Goal: Ask a question: Seek information or help from site administrators or community

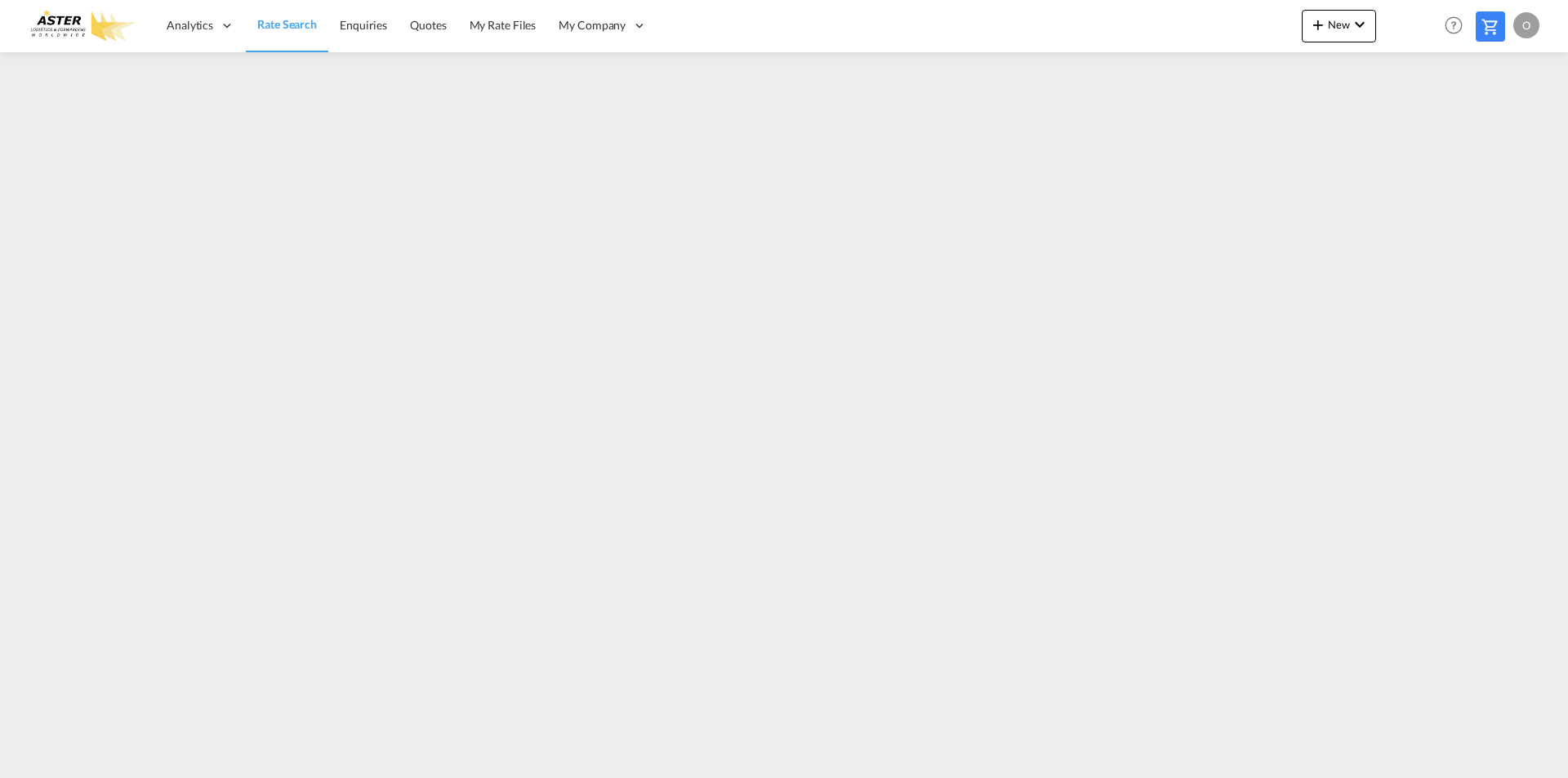
click at [1495, 31] on md-icon at bounding box center [1490, 27] width 19 height 19
click at [1526, 30] on div "O" at bounding box center [1527, 25] width 26 height 26
click at [1512, 120] on button "Logout" at bounding box center [1507, 124] width 106 height 32
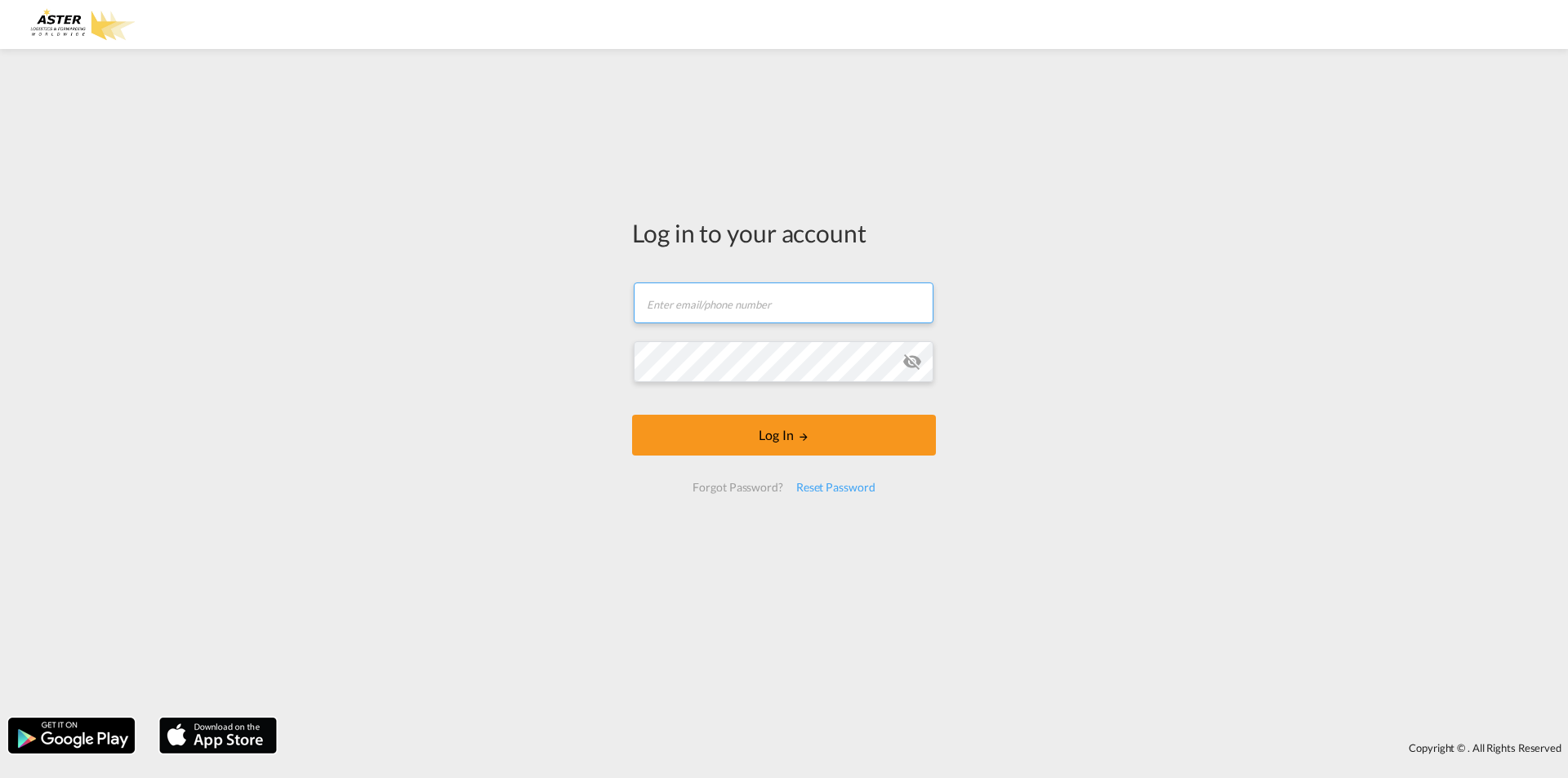
type input "[EMAIL_ADDRESS][DOMAIN_NAME]"
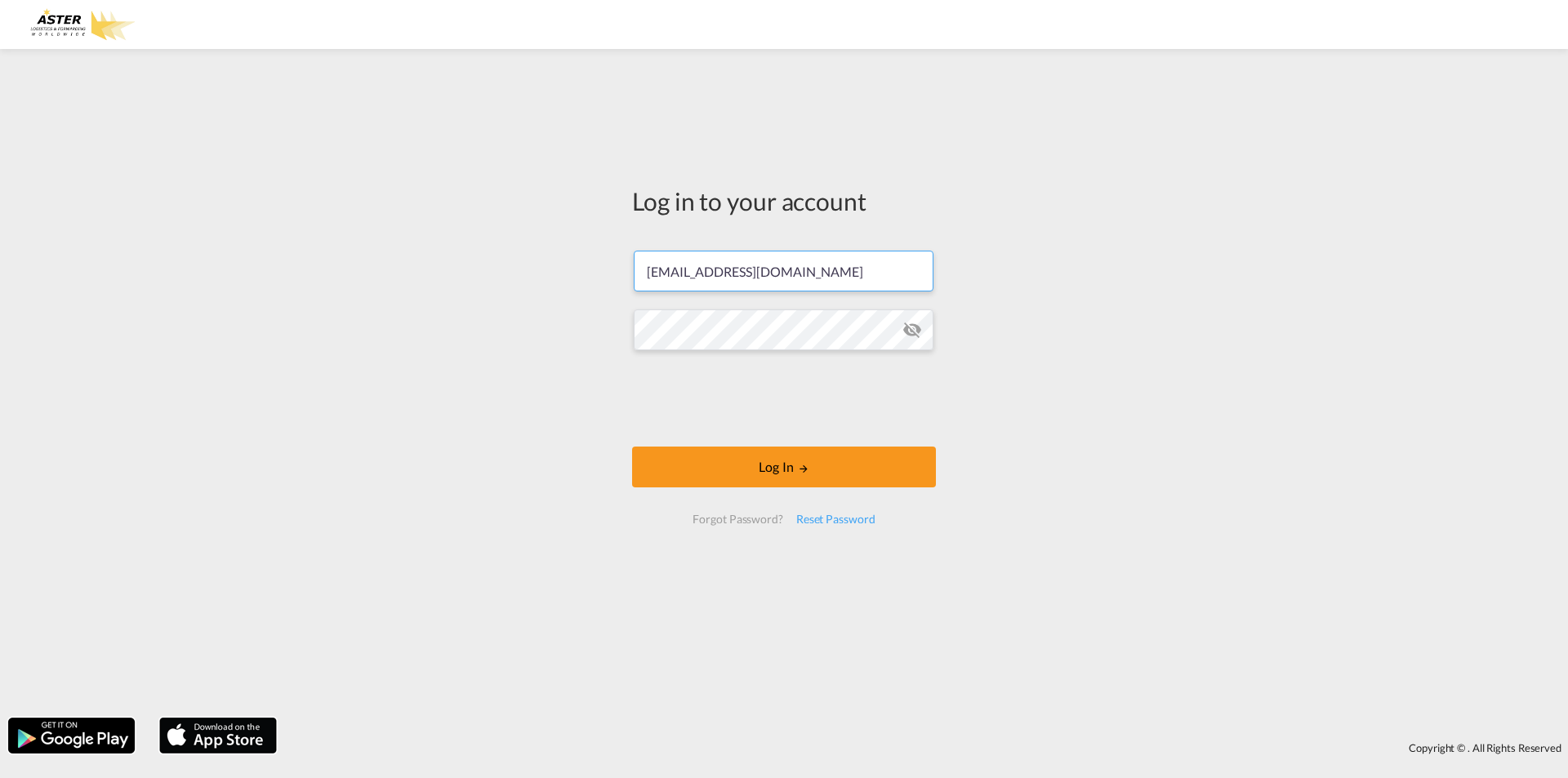
drag, startPoint x: 801, startPoint y: 302, endPoint x: 510, endPoint y: 314, distance: 291.2
click at [510, 314] on div "Log in to your account [EMAIL_ADDRESS][DOMAIN_NAME] Log In Forgot Password? Res…" at bounding box center [784, 383] width 1568 height 652
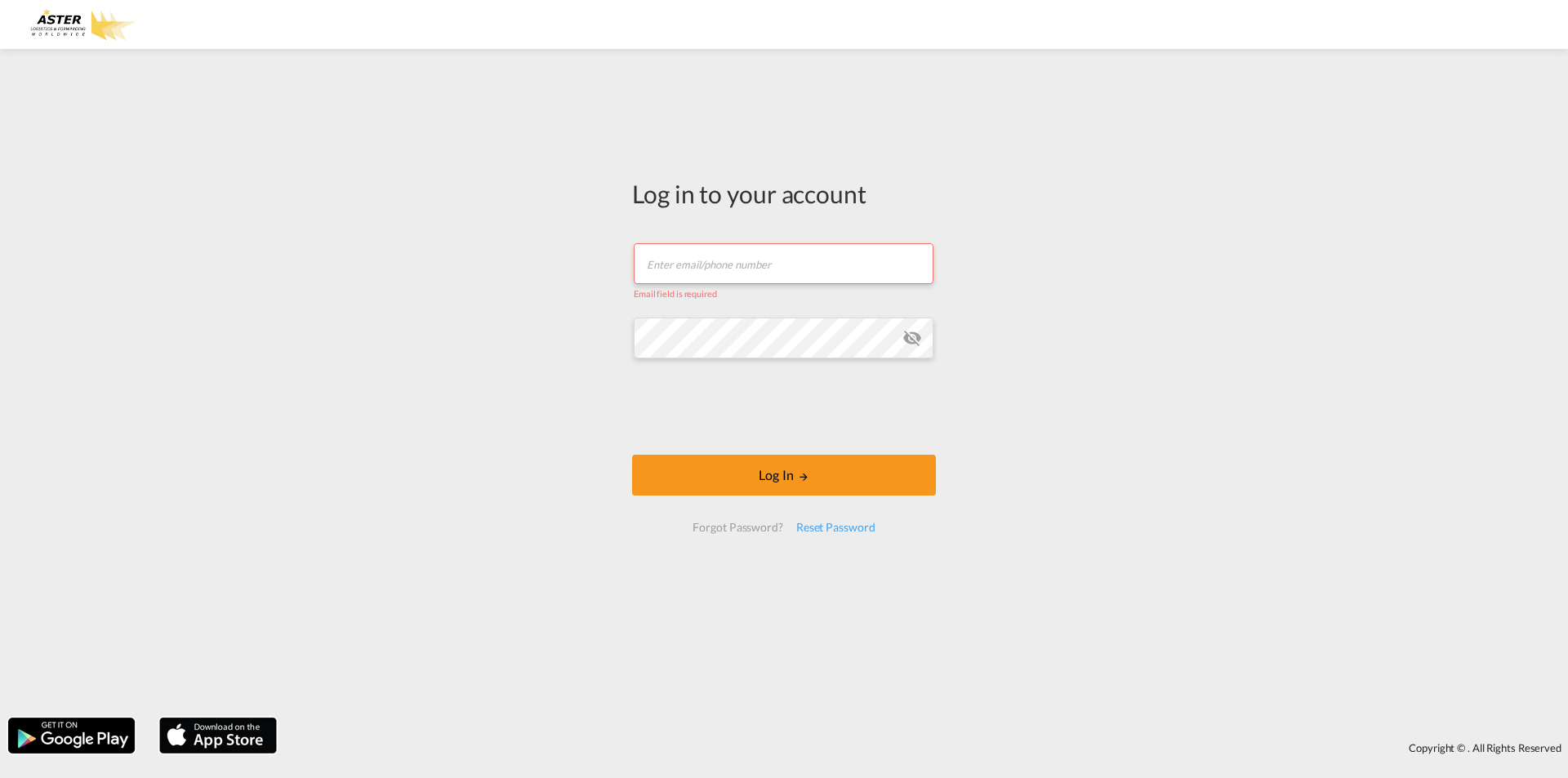
drag, startPoint x: 692, startPoint y: 249, endPoint x: 700, endPoint y: 242, distance: 10.6
click at [692, 249] on input "text" at bounding box center [784, 263] width 300 height 41
click at [754, 266] on input "text" at bounding box center [784, 263] width 300 height 41
click at [699, 267] on input "text" at bounding box center [784, 263] width 300 height 41
paste input "[EMAIL_ADDRESS][DOMAIN_NAME]"
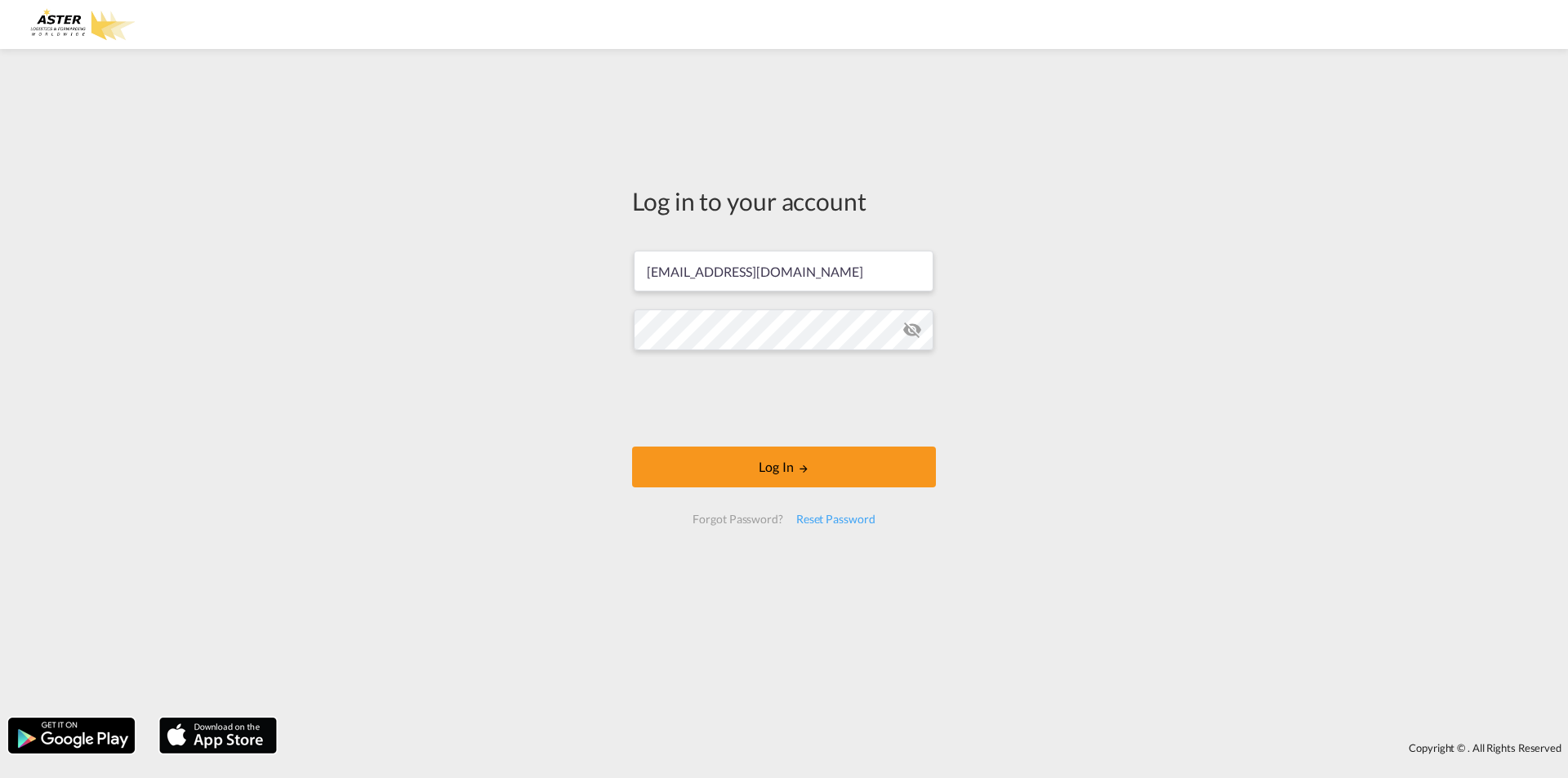
type input "[EMAIL_ADDRESS][DOMAIN_NAME]"
click at [485, 338] on div "Log in to your account [EMAIL_ADDRESS][DOMAIN_NAME] Log In Forgot Password? Res…" at bounding box center [784, 383] width 1568 height 652
click at [758, 464] on button "Log In" at bounding box center [784, 467] width 303 height 41
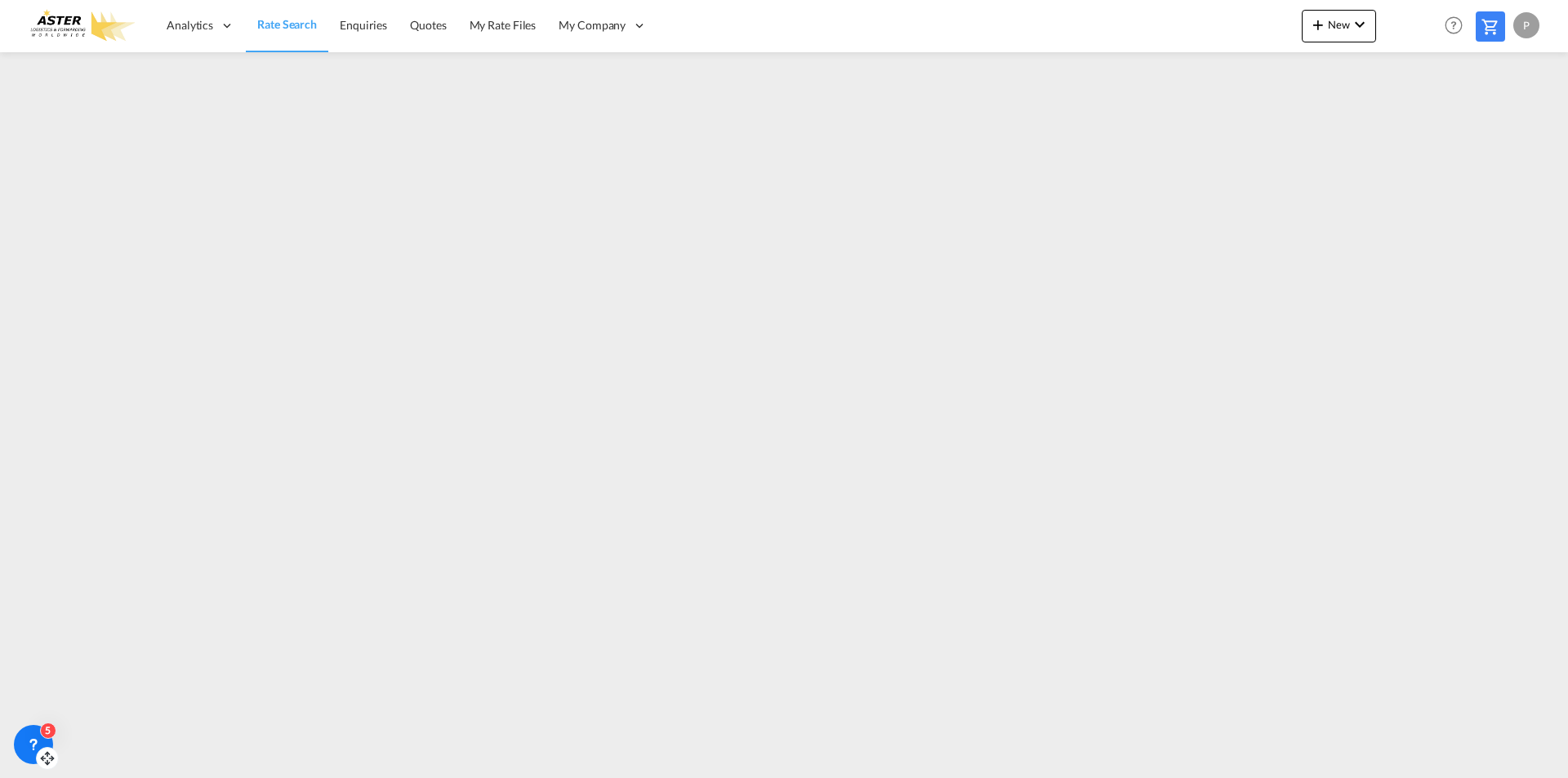
click at [43, 745] on div "5" at bounding box center [33, 744] width 39 height 39
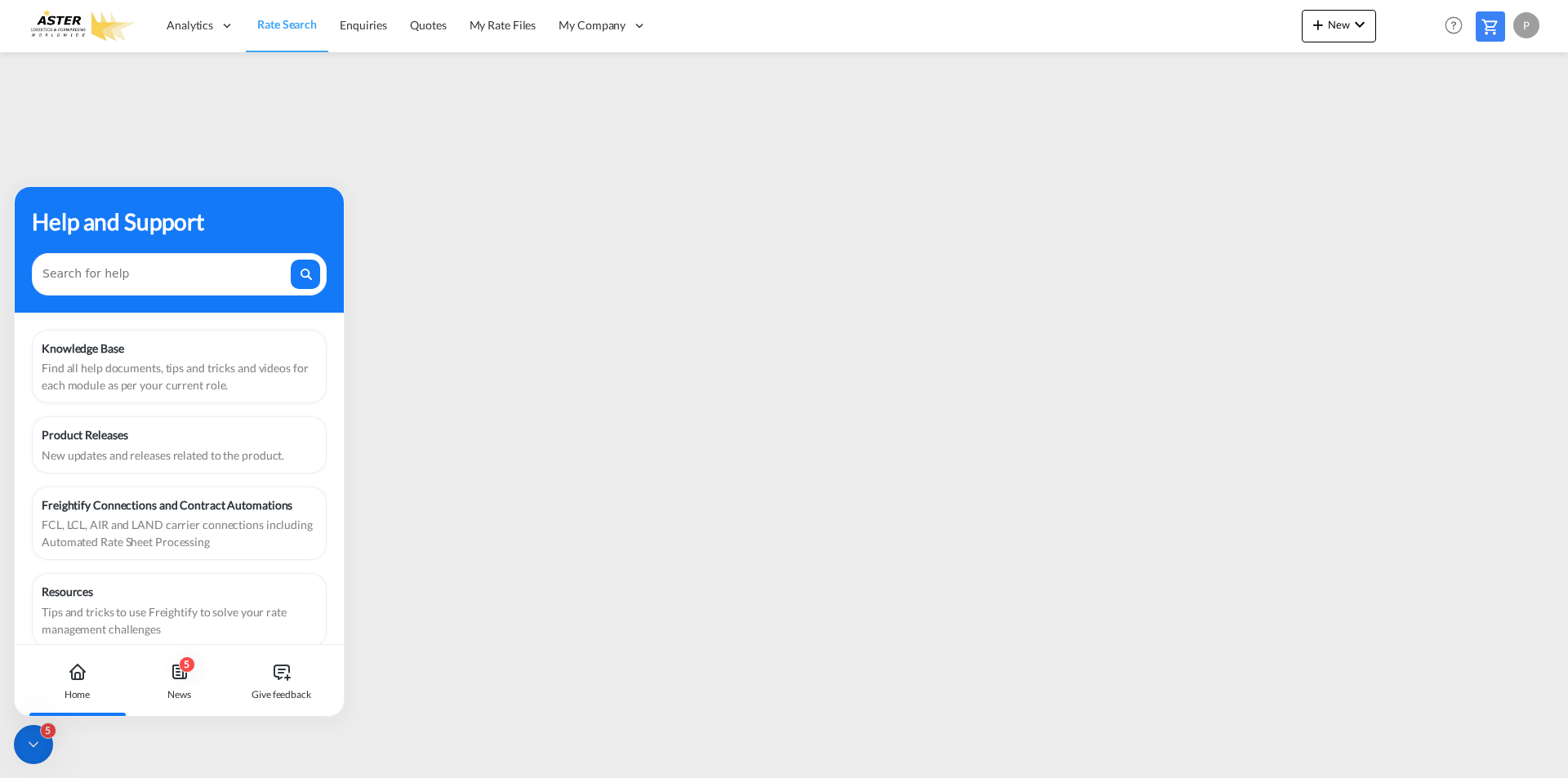
click at [80, 675] on icon at bounding box center [78, 676] width 5 height 6
click at [129, 272] on textarea at bounding box center [165, 270] width 246 height 21
type textarea "AIUTO NON TROVA UN CAP"
click at [303, 282] on div at bounding box center [305, 274] width 31 height 24
click at [80, 678] on icon at bounding box center [78, 676] width 5 height 6
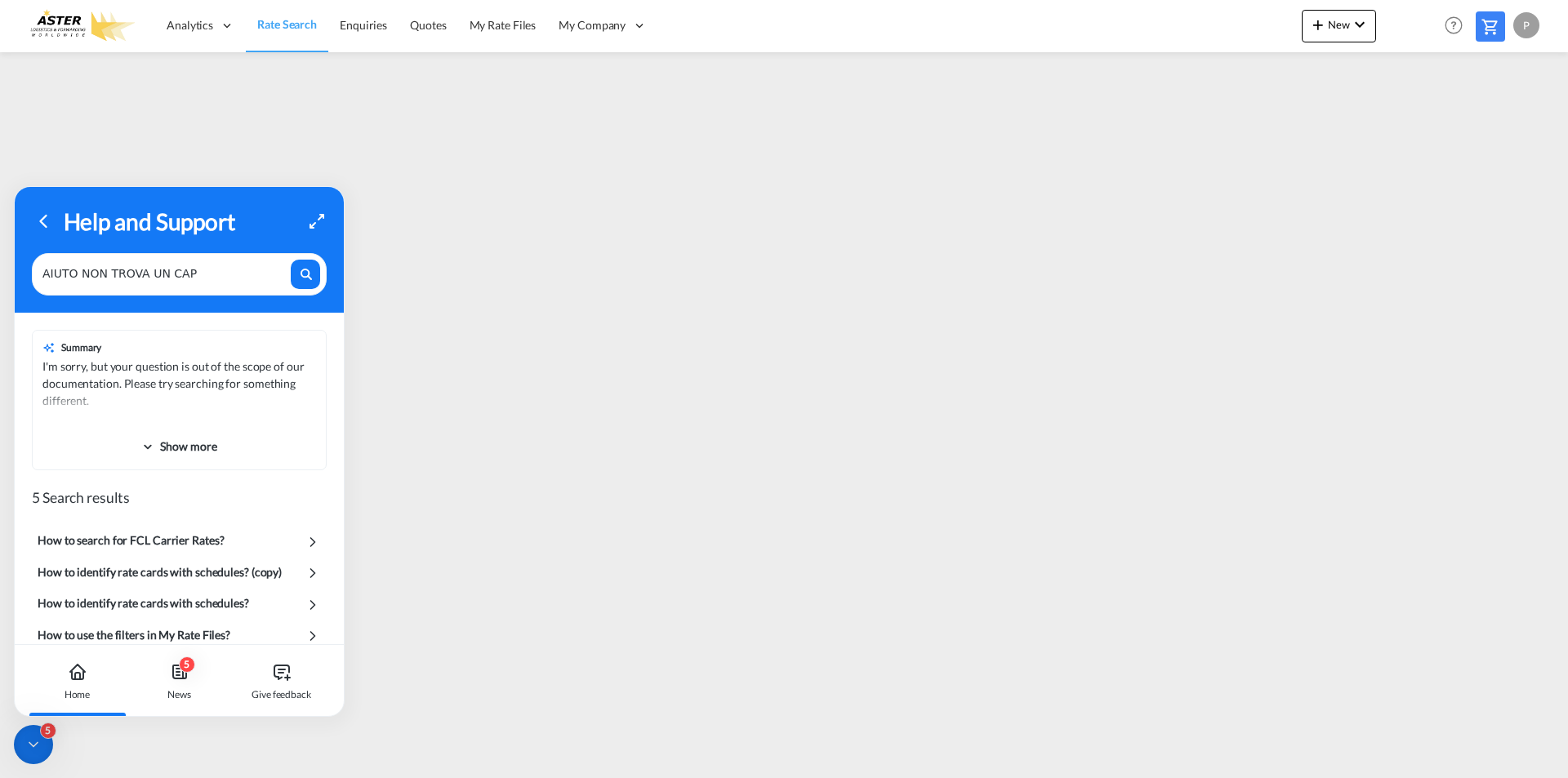
scroll to position [56, 0]
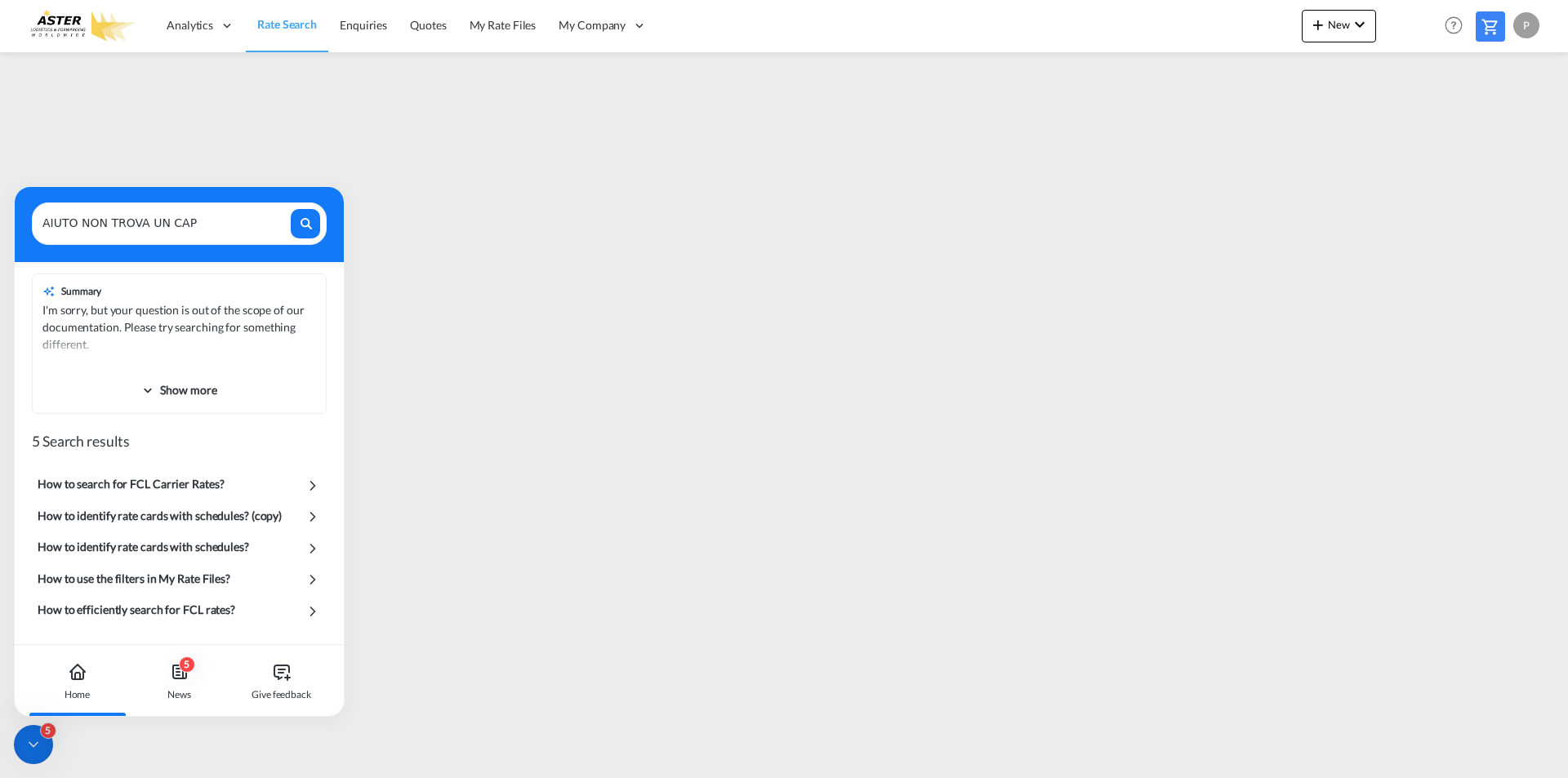
click at [254, 488] on div "How to search for FCL Carrier Rates?" at bounding box center [178, 485] width 295 height 31
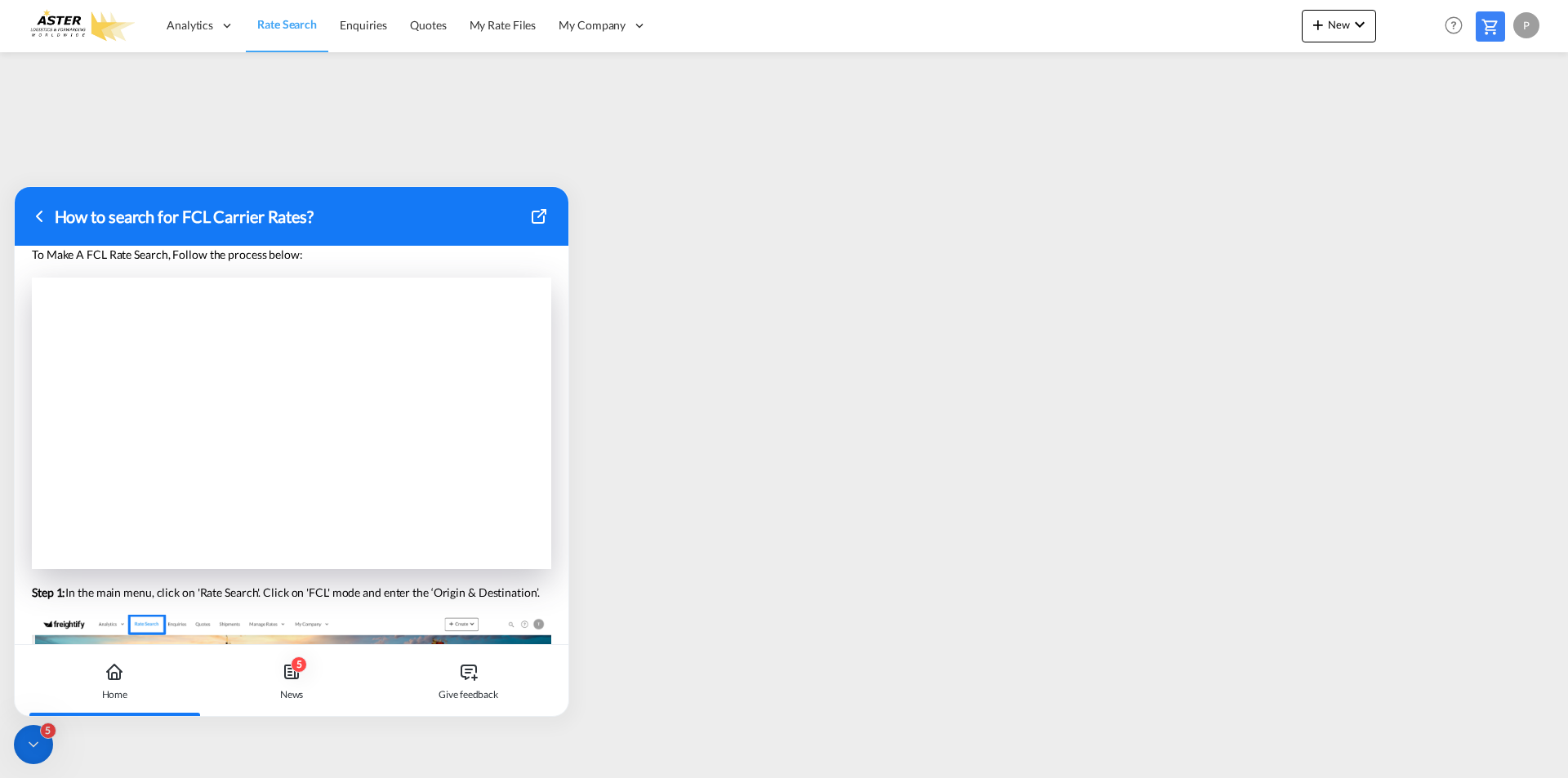
click at [34, 214] on icon at bounding box center [39, 216] width 19 height 19
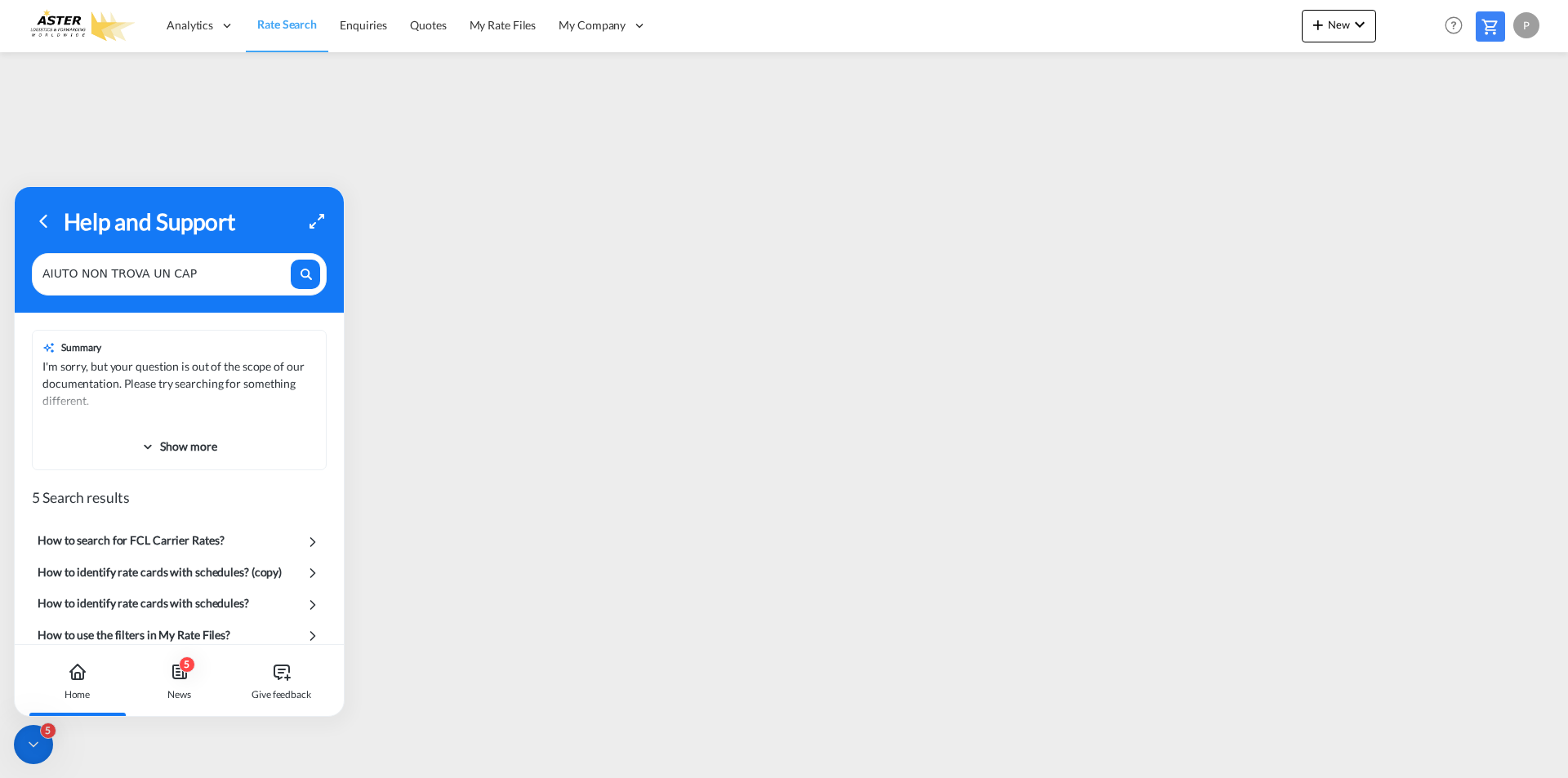
scroll to position [56, 0]
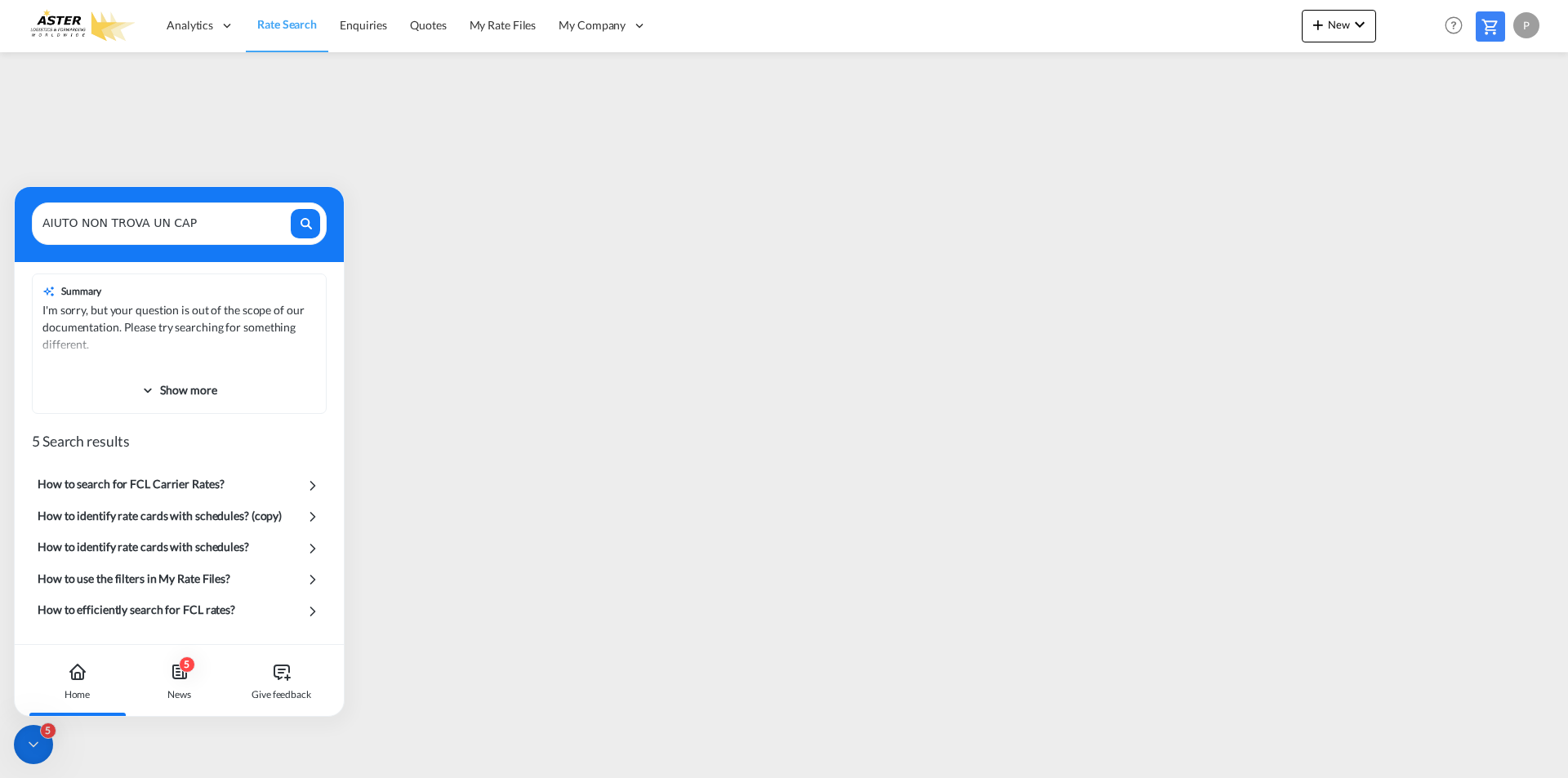
drag, startPoint x: 212, startPoint y: 225, endPoint x: -26, endPoint y: 221, distance: 238.0
click at [0, 221] on html "Analytics Reports Dashboard Rate Search Enquiries Quotes" at bounding box center [784, 389] width 1568 height 778
click at [310, 488] on icon at bounding box center [312, 485] width 17 height 17
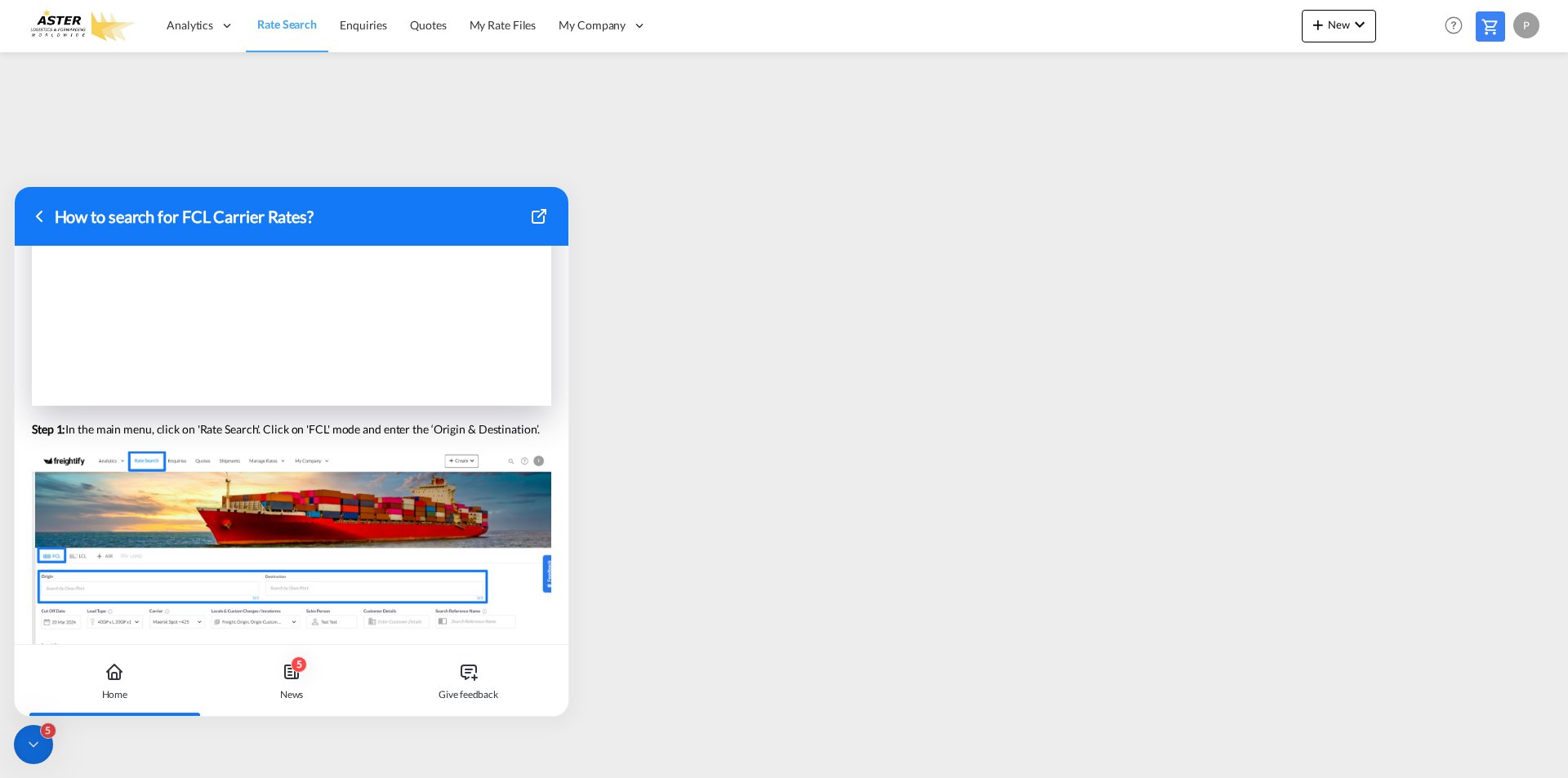
scroll to position [245, 0]
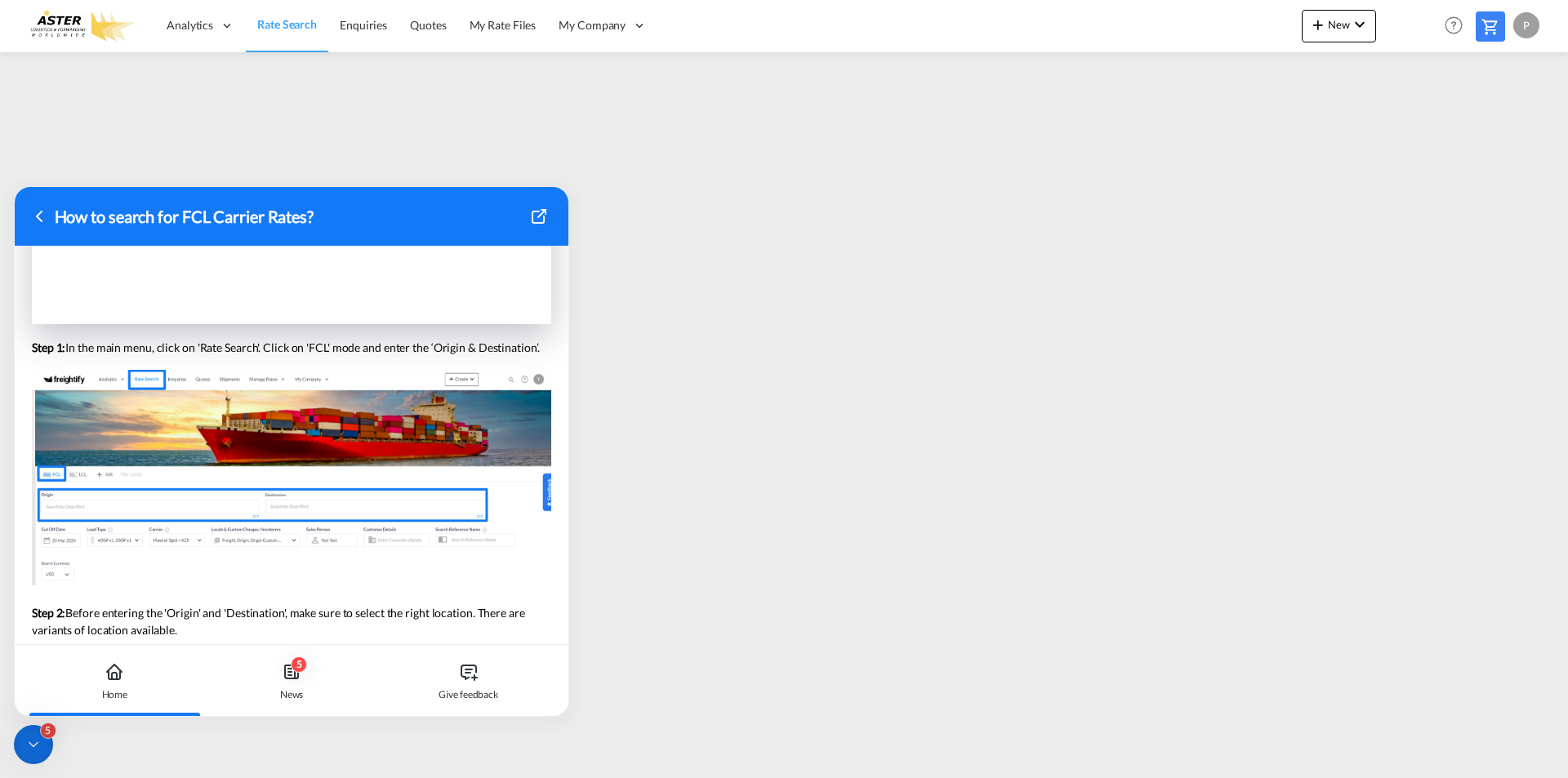
click at [25, 736] on icon at bounding box center [33, 744] width 17 height 17
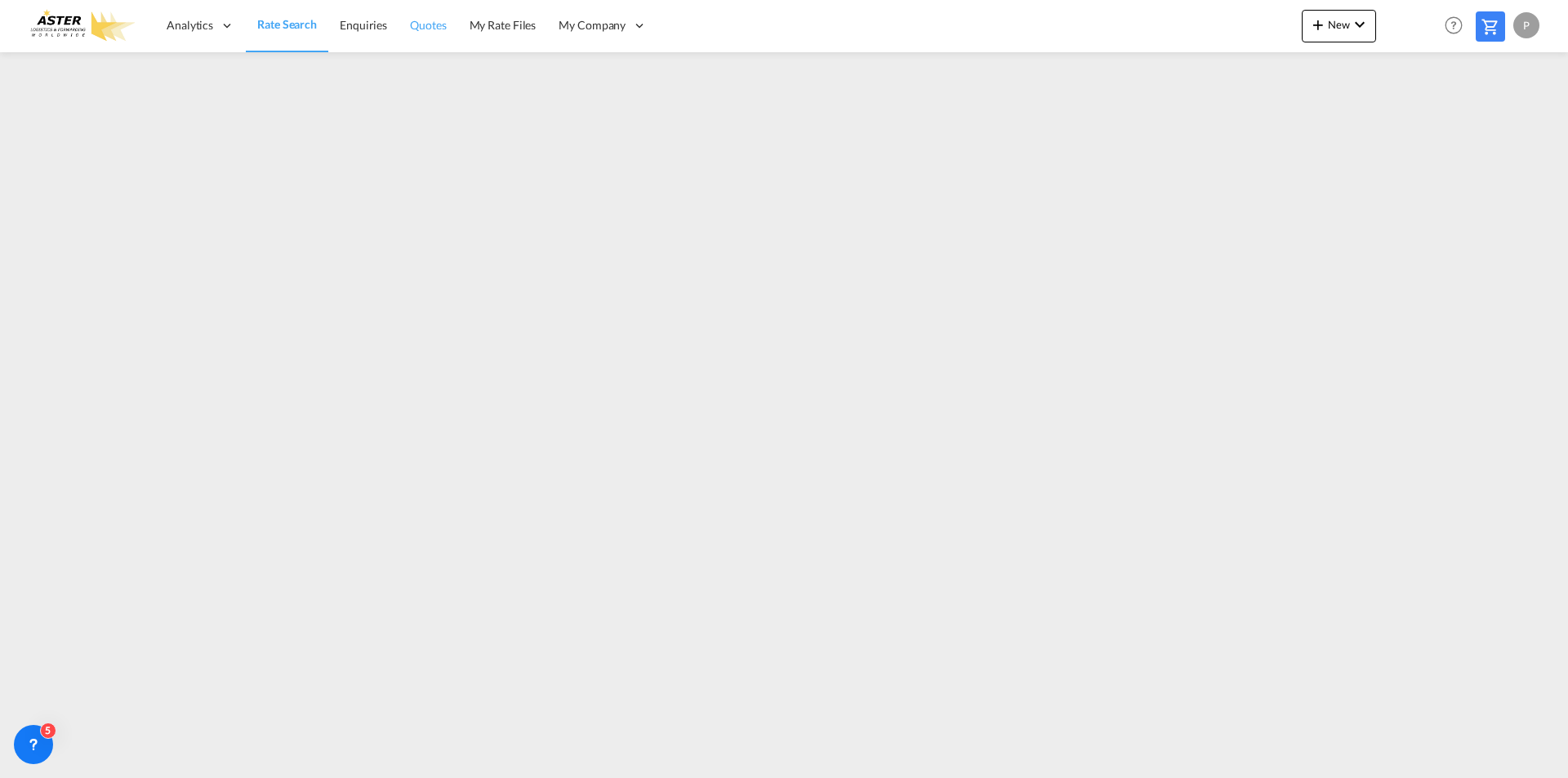
click at [428, 21] on span "Quotes" at bounding box center [428, 25] width 36 height 14
click at [266, 23] on span "Rate Search" at bounding box center [286, 25] width 59 height 14
click at [48, 734] on div "5" at bounding box center [48, 731] width 17 height 17
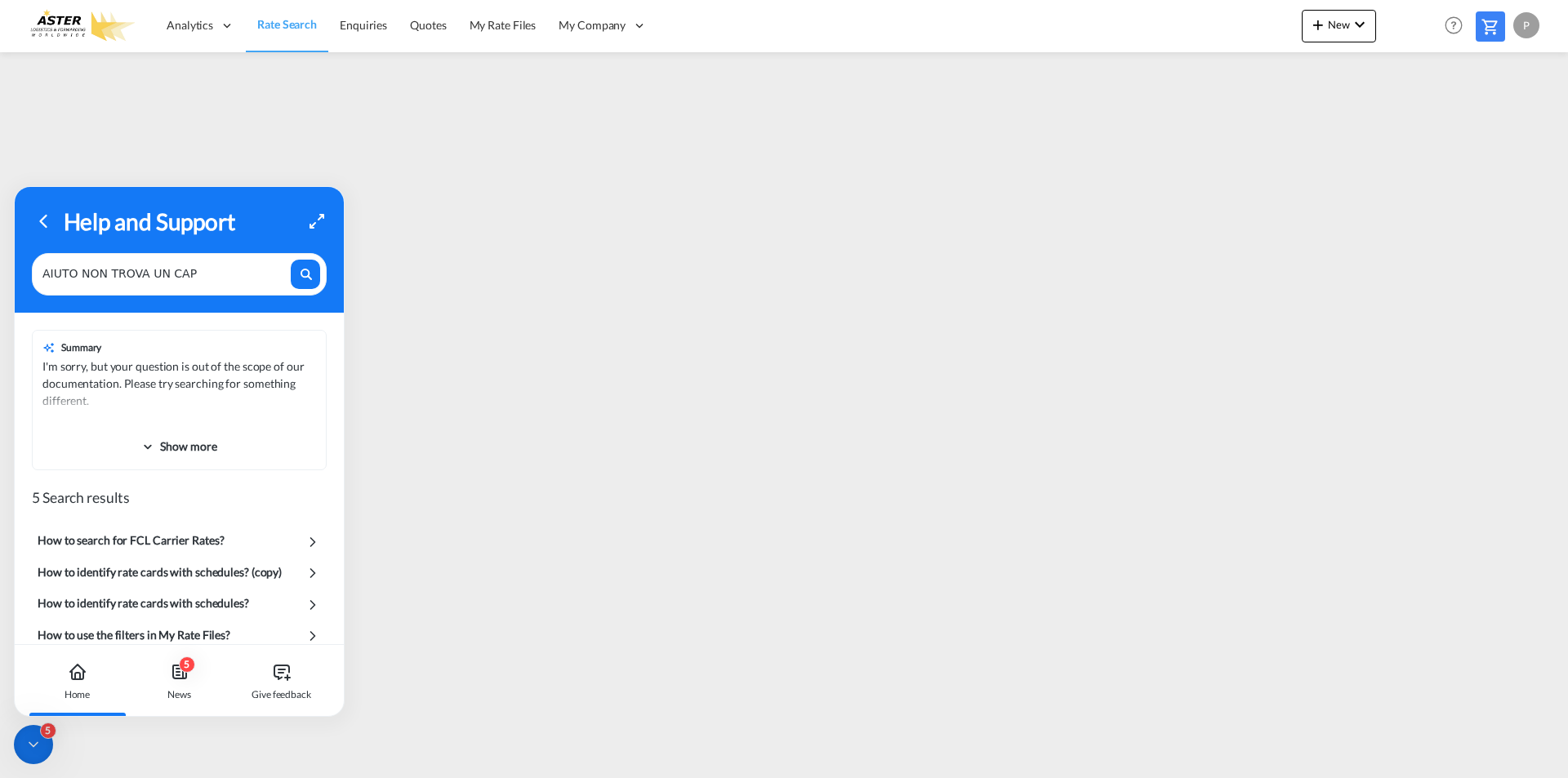
click at [91, 673] on div "Home" at bounding box center [77, 681] width 91 height 72
click at [70, 675] on icon at bounding box center [78, 671] width 19 height 19
click at [195, 674] on div "5 News" at bounding box center [179, 681] width 91 height 72
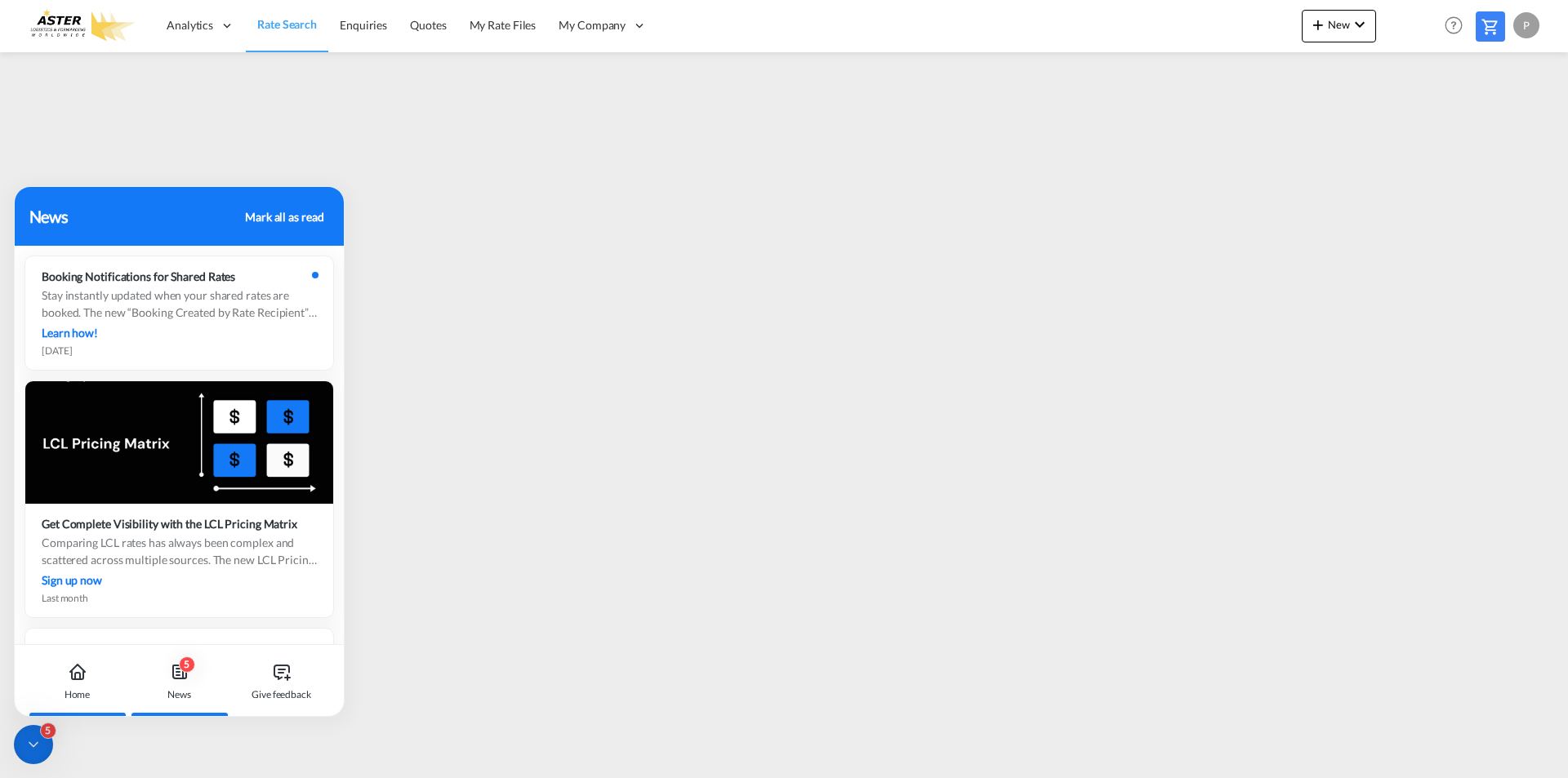
click at [73, 677] on icon at bounding box center [78, 671] width 19 height 19
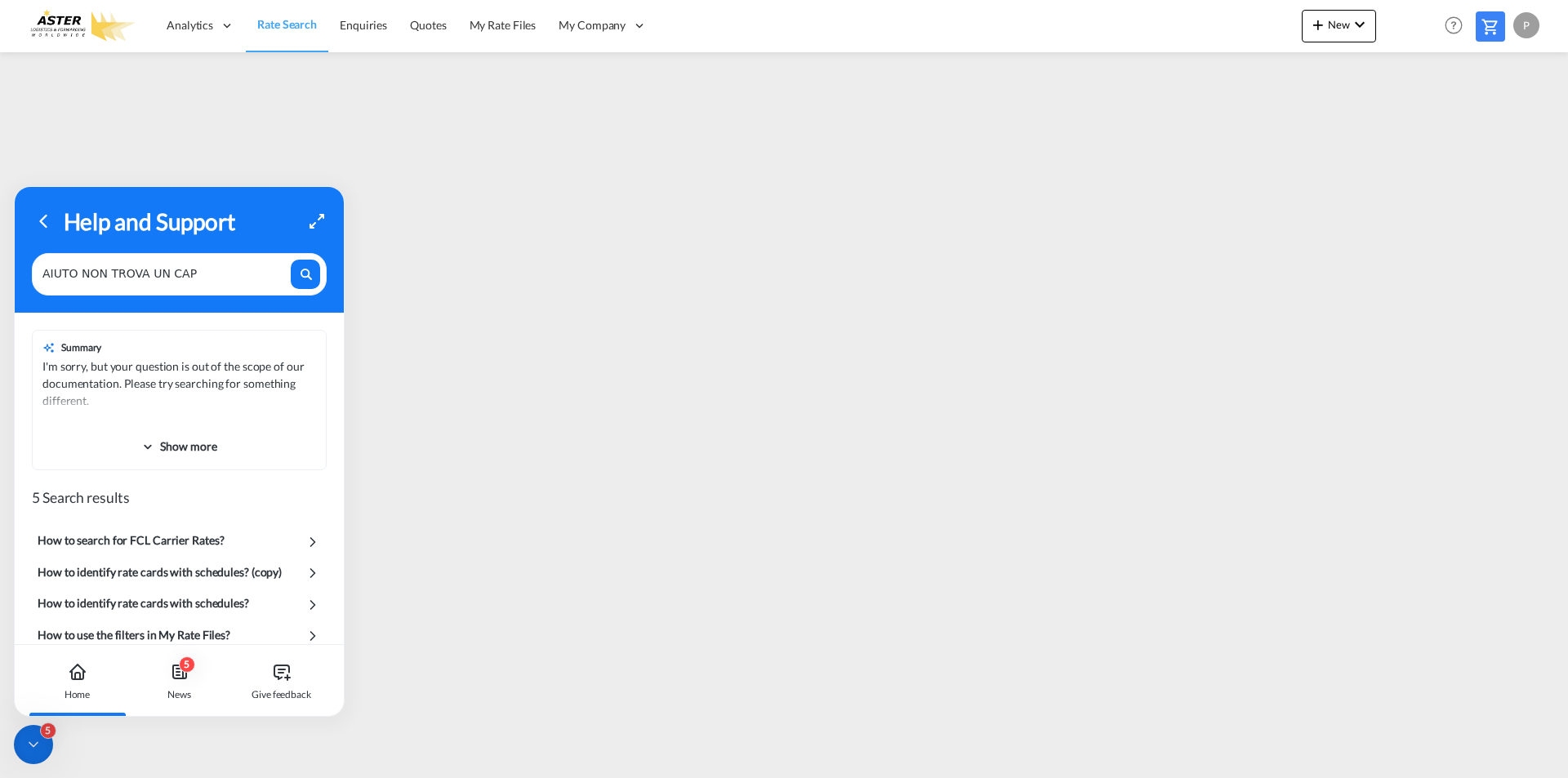
drag, startPoint x: 209, startPoint y: 274, endPoint x: -48, endPoint y: 274, distance: 257.0
click at [0, 274] on html "Analytics Reports Dashboard Rate Search Enquiries Quotes" at bounding box center [784, 389] width 1568 height 778
click at [167, 443] on span "Show more" at bounding box center [188, 446] width 57 height 13
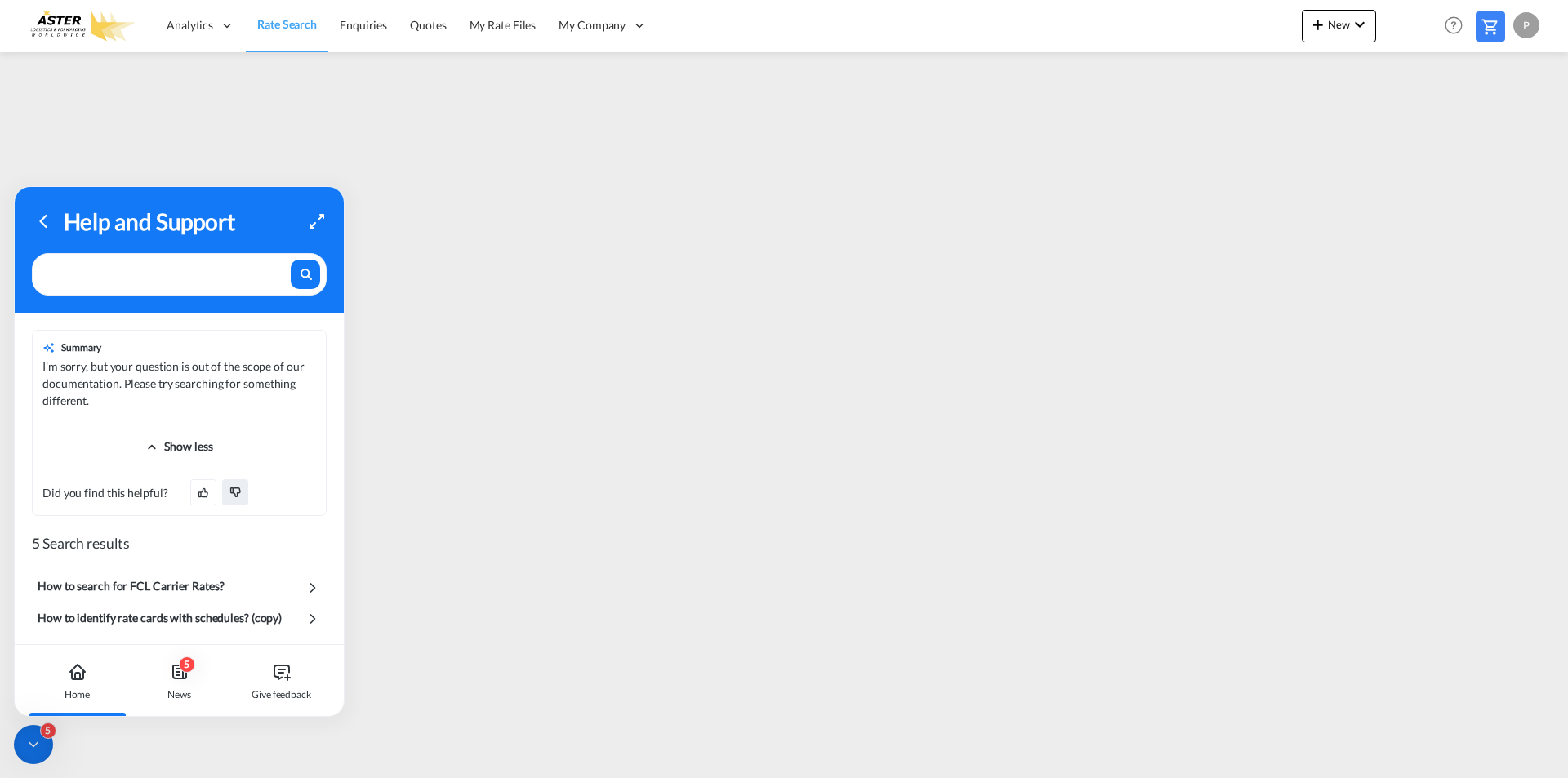
click at [233, 496] on icon at bounding box center [235, 492] width 13 height 13
click at [158, 284] on div at bounding box center [178, 274] width 295 height 43
click at [143, 276] on textarea at bounding box center [165, 270] width 246 height 21
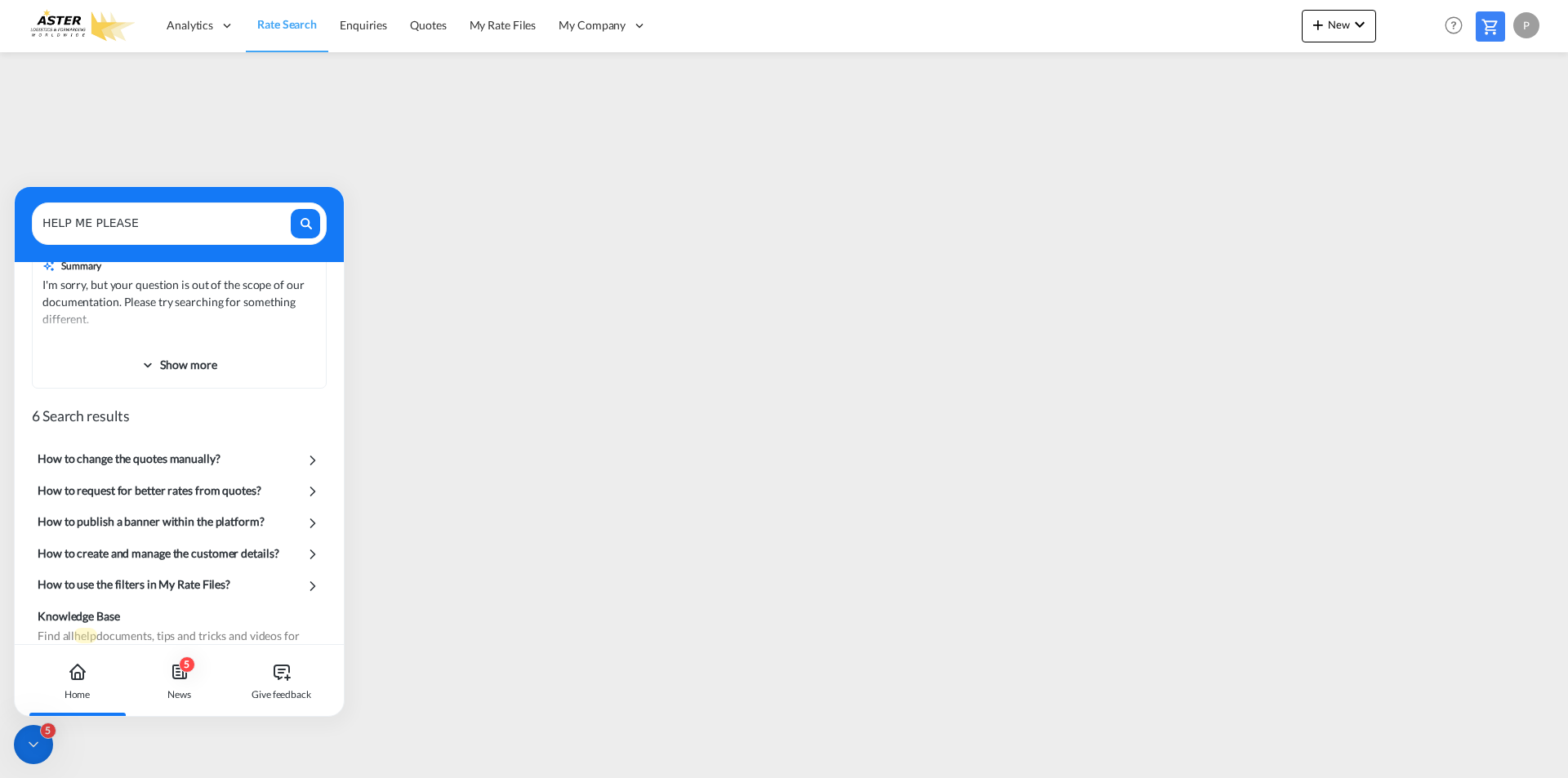
scroll to position [122, 0]
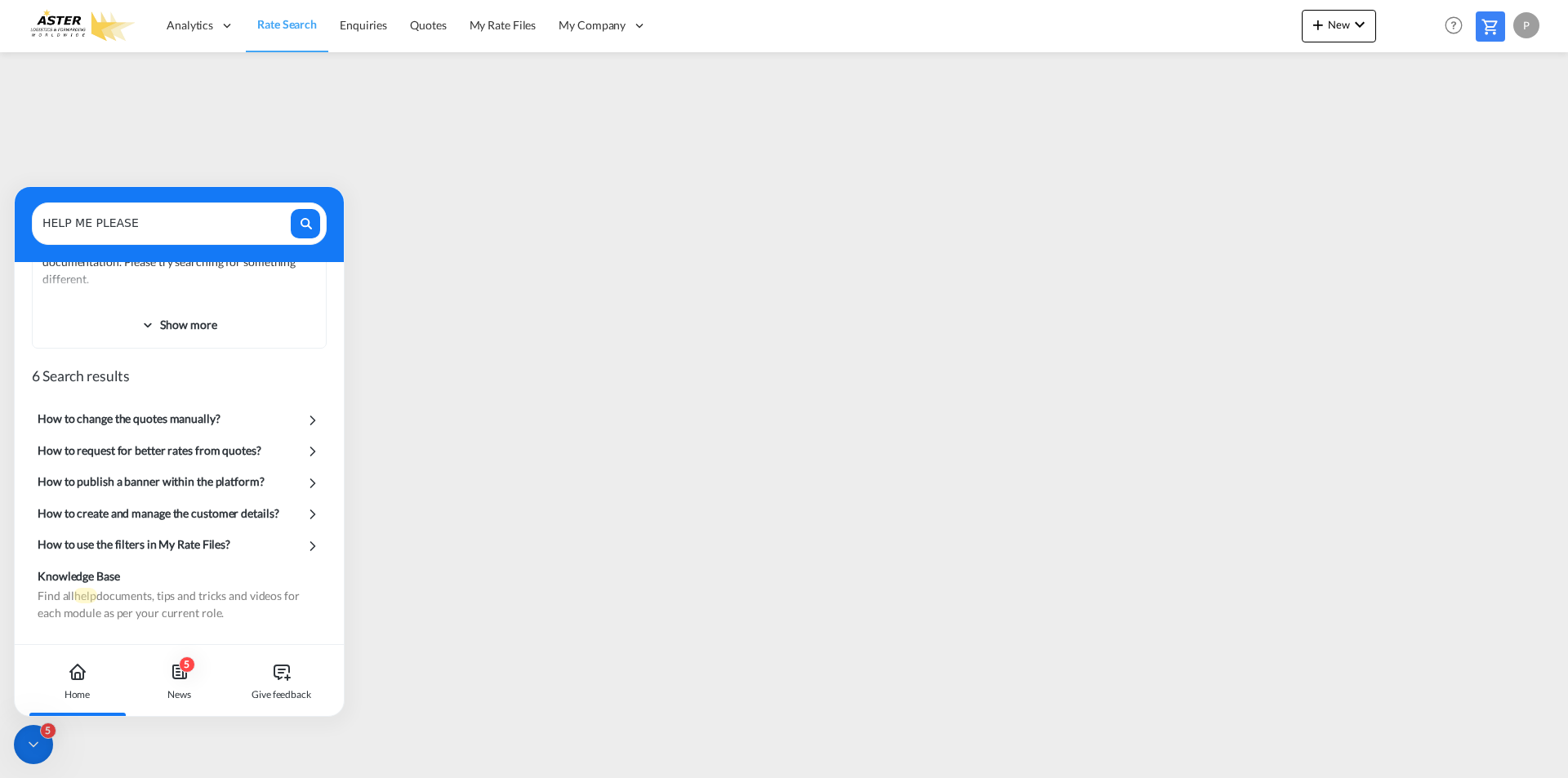
type textarea "HELP ME PLEASE"
click at [160, 236] on div "HELP ME PLEASE" at bounding box center [178, 224] width 295 height 43
click at [215, 414] on div "How to change the quotes manually?" at bounding box center [129, 419] width 183 height 17
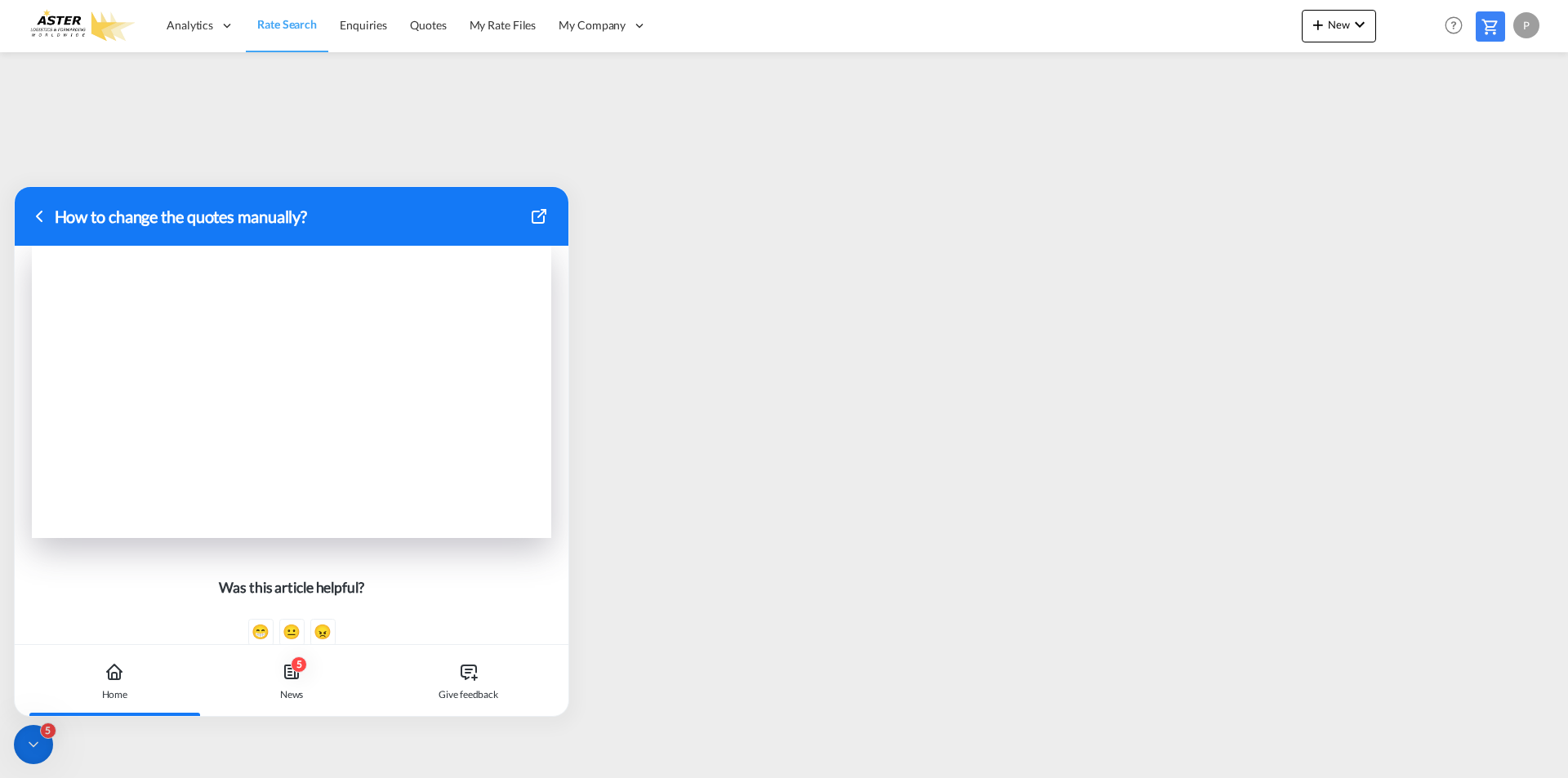
click at [30, 201] on div "How to change the quotes manually?" at bounding box center [291, 216] width 554 height 59
click at [33, 216] on icon at bounding box center [39, 216] width 19 height 19
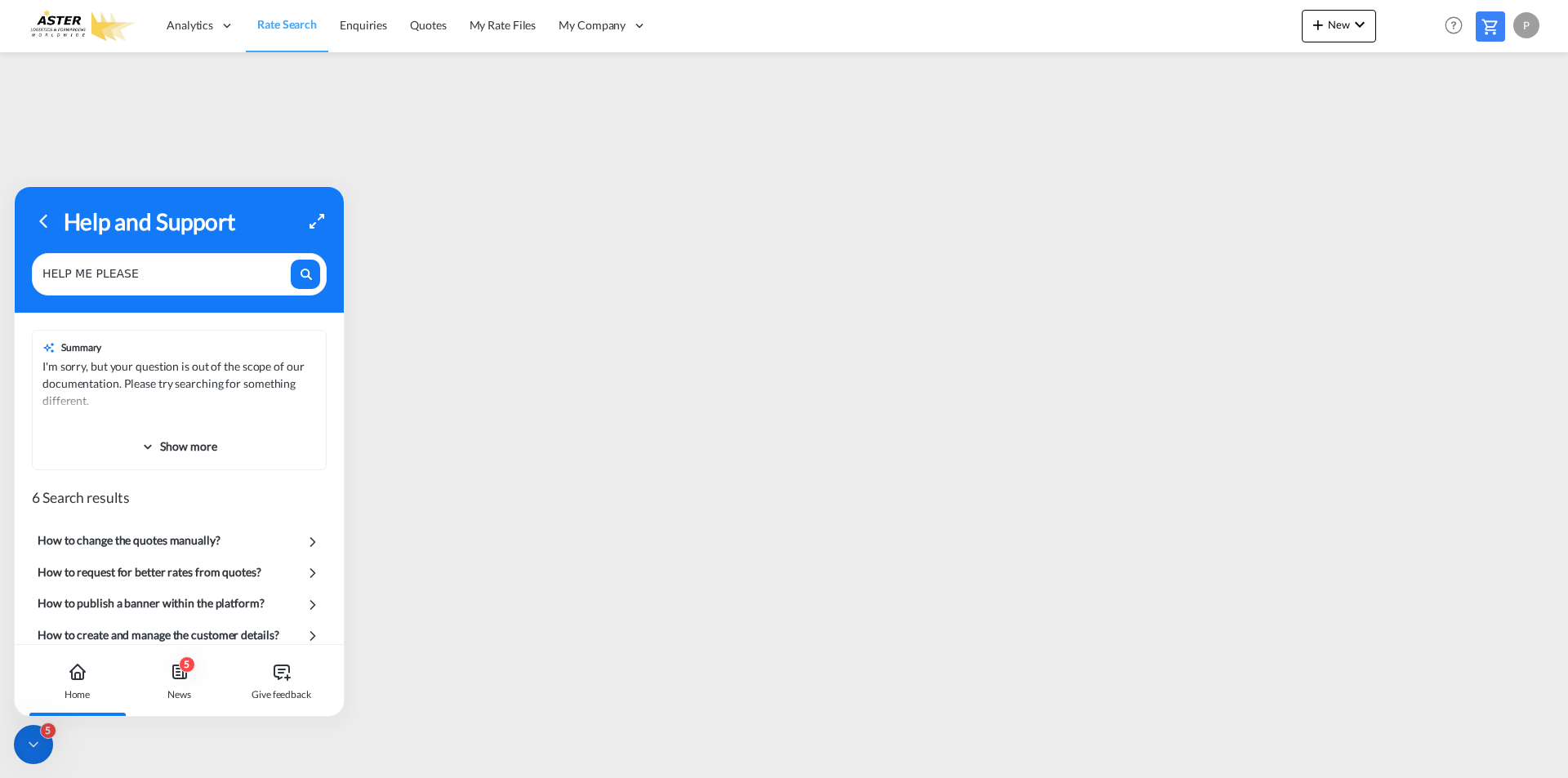
click at [151, 285] on div "HELP ME PLEASE" at bounding box center [178, 274] width 295 height 43
drag, startPoint x: 25, startPoint y: 266, endPoint x: -78, endPoint y: 256, distance: 103.5
click at [0, 256] on html "Analytics Reports Dashboard Rate Search Enquiries Quotes" at bounding box center [784, 389] width 1568 height 778
drag, startPoint x: 226, startPoint y: 193, endPoint x: 226, endPoint y: 325, distance: 132.0
click at [226, 325] on div "Help and Support HELP ME PLEASE Summary I'm sorry, but your question is out of …" at bounding box center [179, 415] width 329 height 457
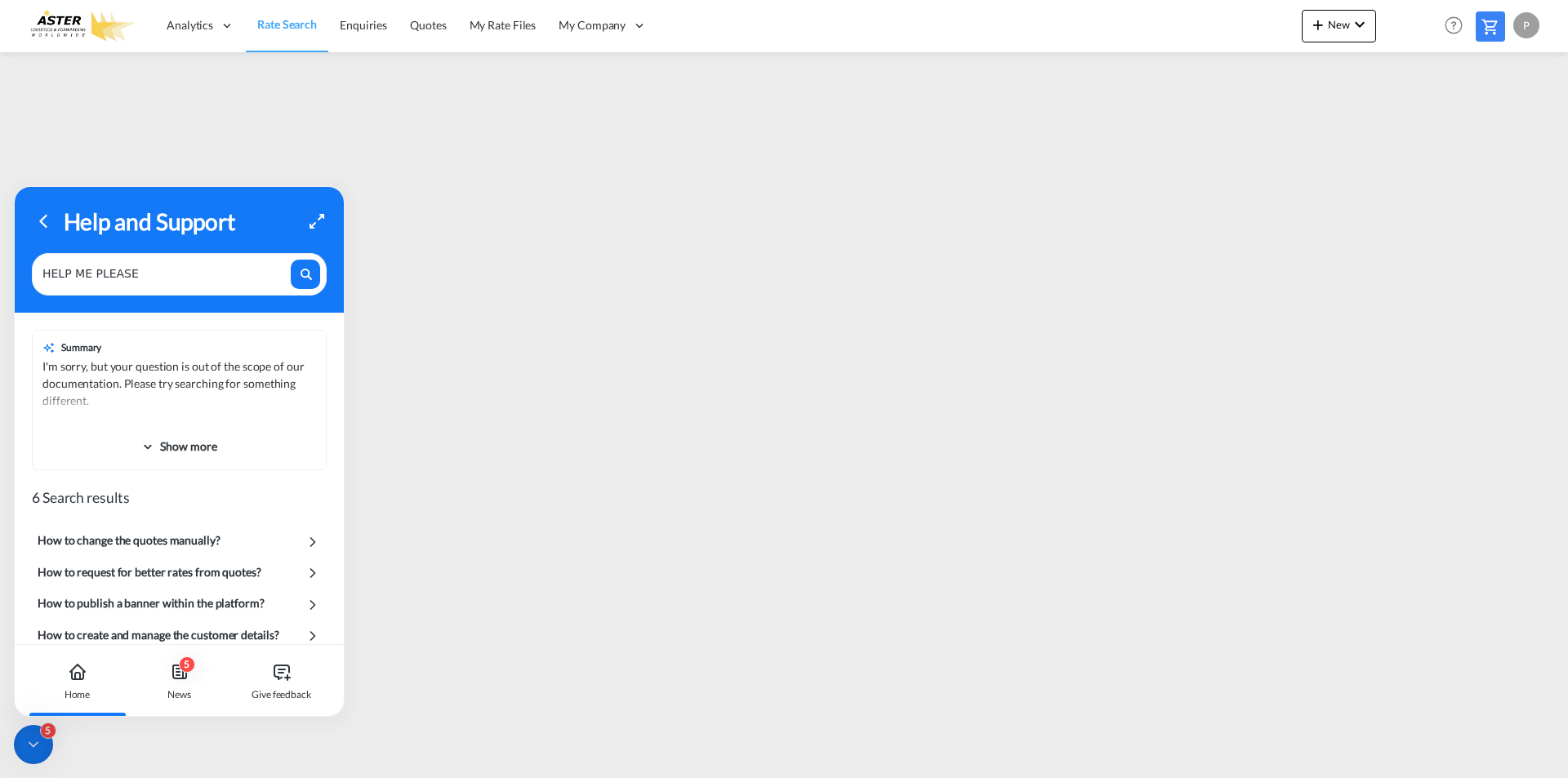
click at [127, 272] on textarea "HELP ME PLEASE" at bounding box center [165, 270] width 246 height 21
drag, startPoint x: 136, startPoint y: 272, endPoint x: -10, endPoint y: 267, distance: 146.1
click at [0, 267] on html "Analytics Reports Dashboard Rate Search Enquiries Quotes" at bounding box center [784, 389] width 1568 height 778
type textarea "C"
type textarea "NON TROVO IL INDIRIZZO ITALIANO"
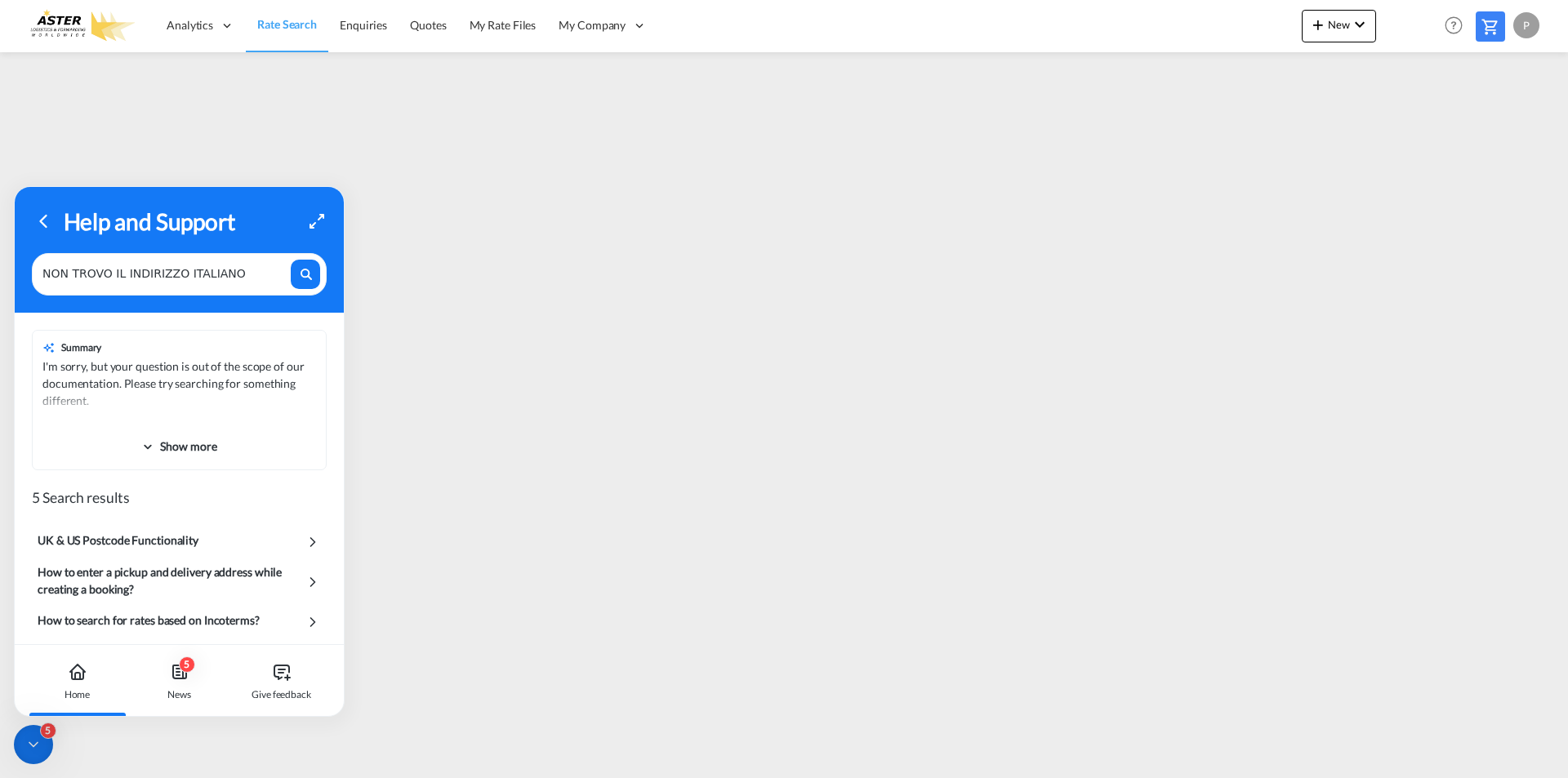
scroll to position [73, 0]
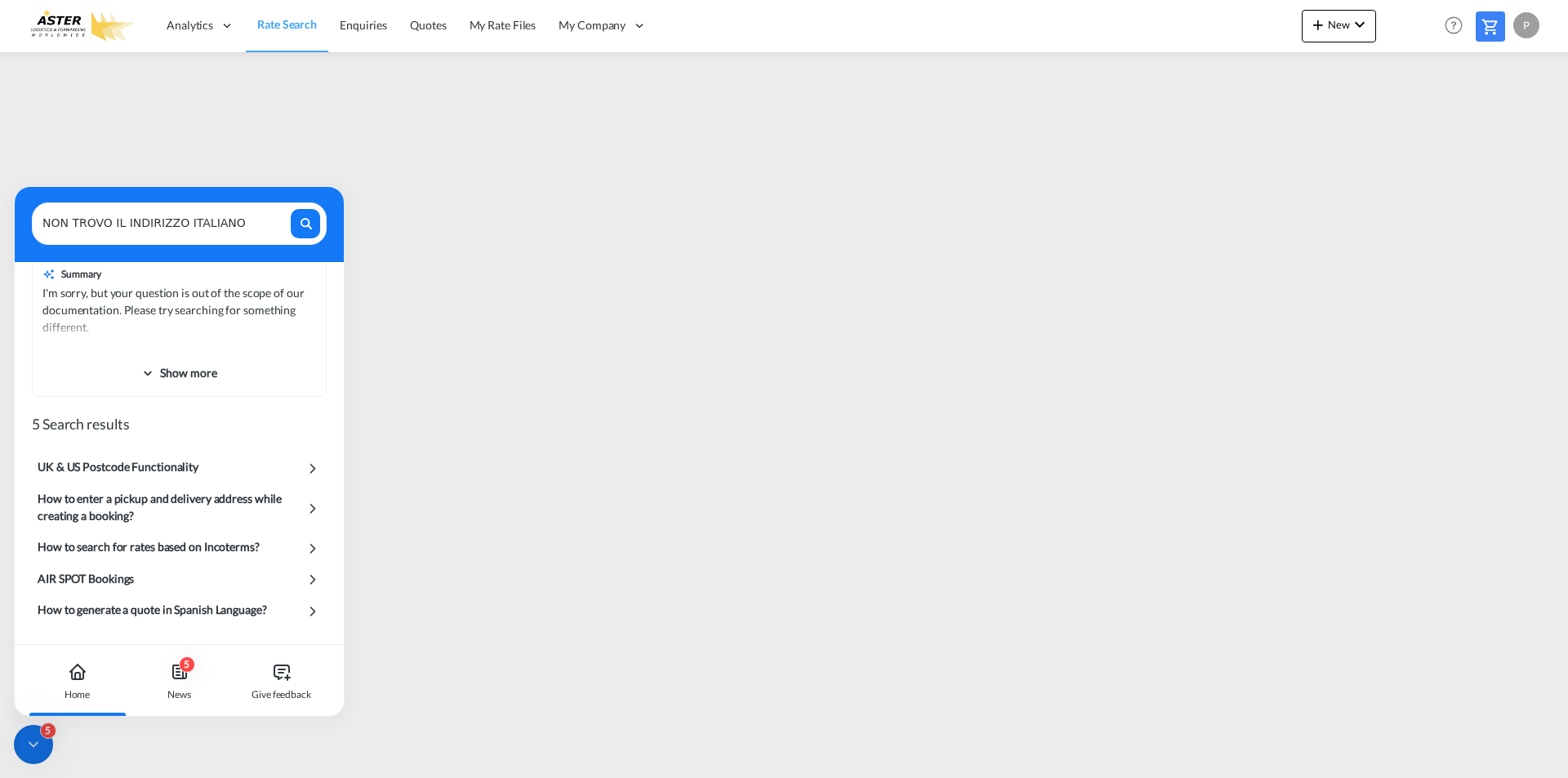
drag, startPoint x: 186, startPoint y: 218, endPoint x: -143, endPoint y: 212, distance: 329.1
click at [0, 212] on html "Analytics Reports Dashboard Rate Search Enquiries Quotes" at bounding box center [784, 389] width 1568 height 778
click at [40, 740] on icon at bounding box center [33, 744] width 17 height 17
